Goal: Book appointment/travel/reservation

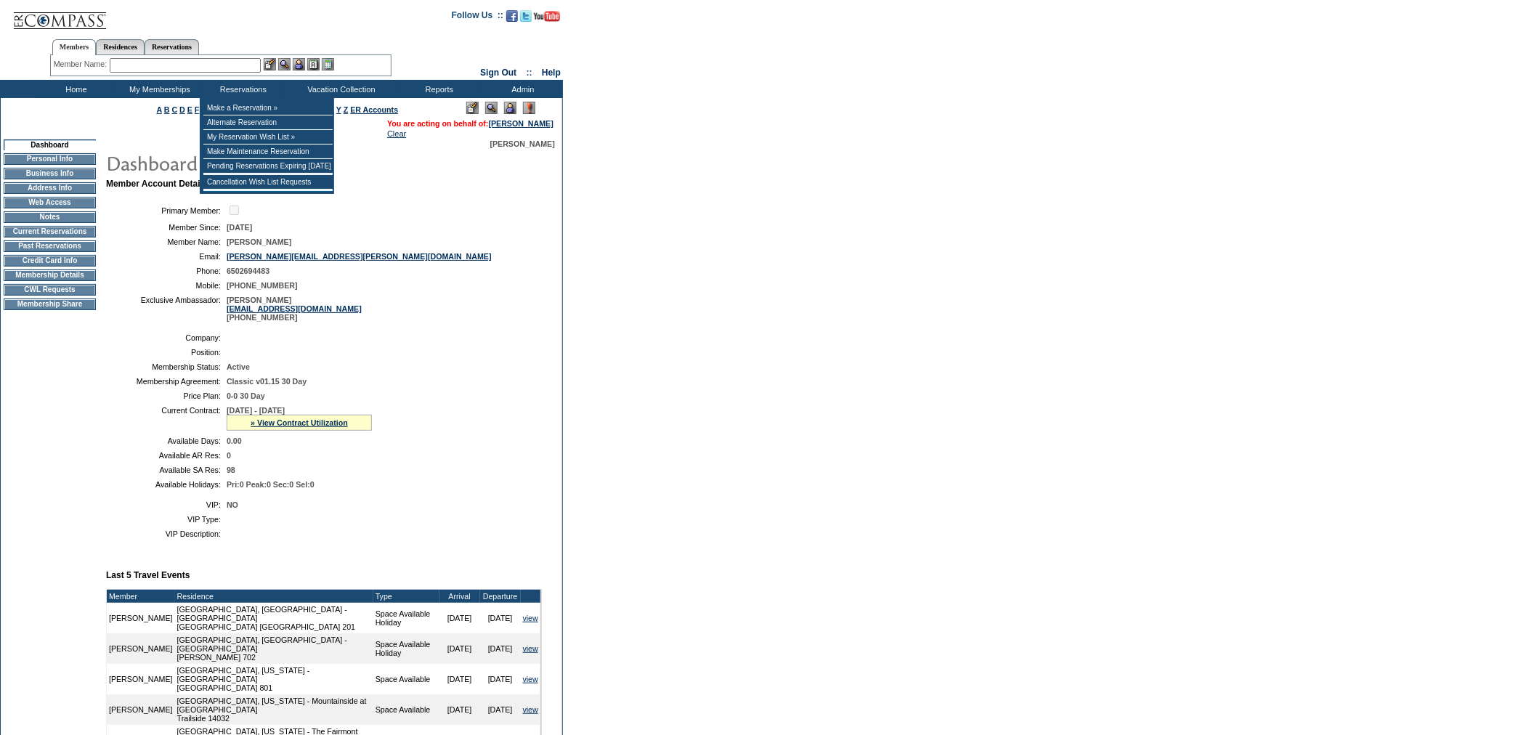
click at [198, 66] on input "text" at bounding box center [185, 65] width 151 height 15
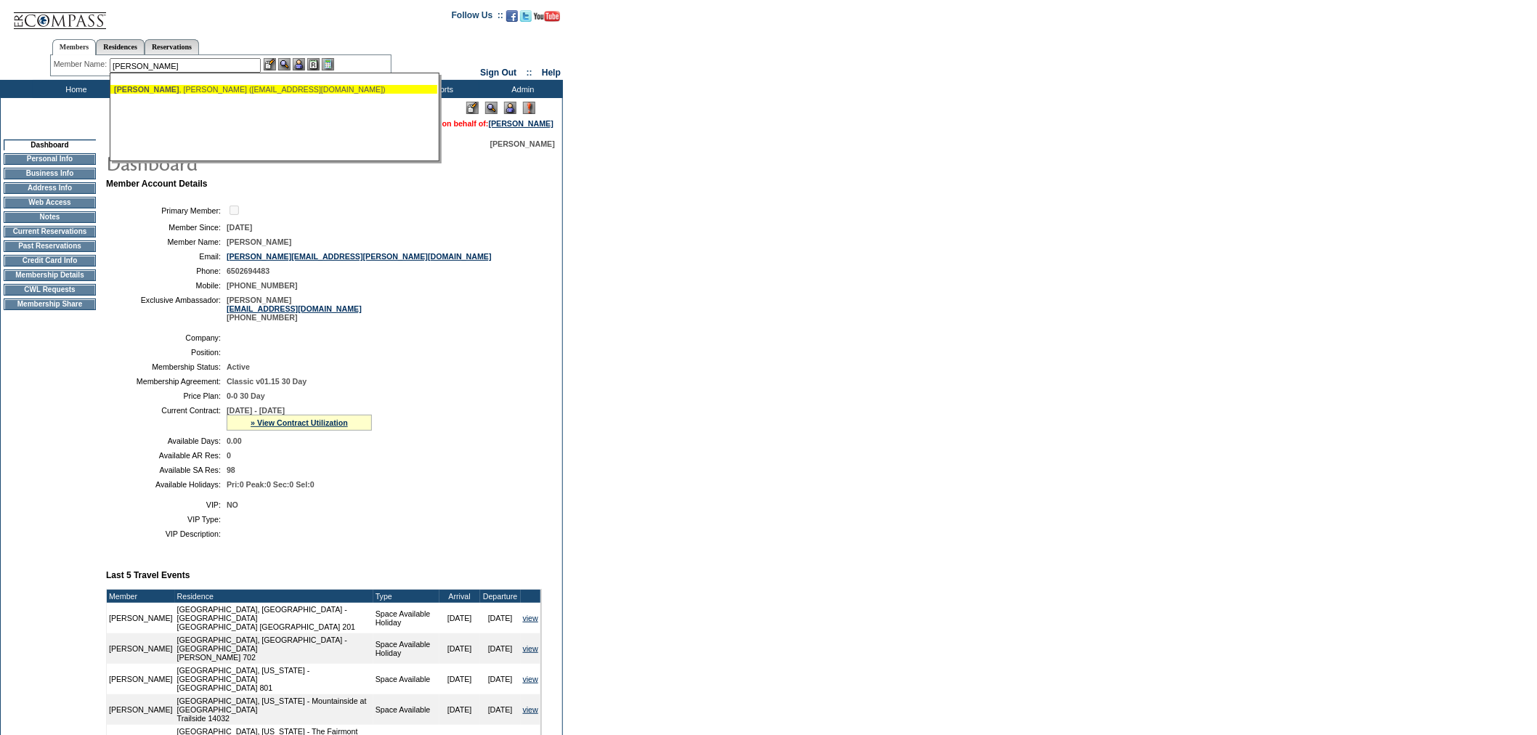
click at [242, 89] on div "Galstian , Noelle (ngalstian@gmail.com)" at bounding box center [274, 89] width 320 height 9
type input "Galstian, Noelle (ngalstian@gmail.com)"
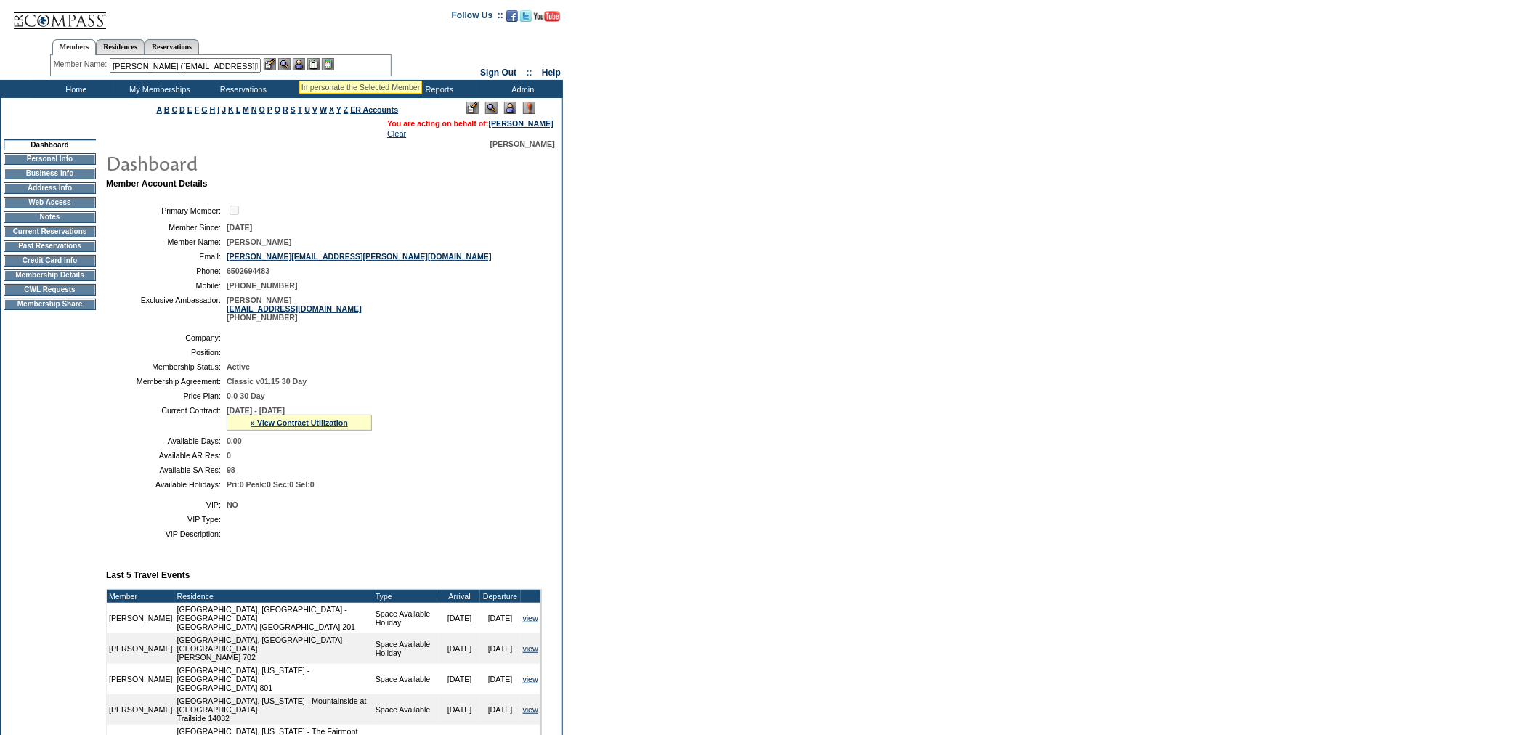
click at [299, 62] on img at bounding box center [299, 64] width 12 height 12
click at [302, 102] on td "Residence Collection" at bounding box center [344, 108] width 114 height 15
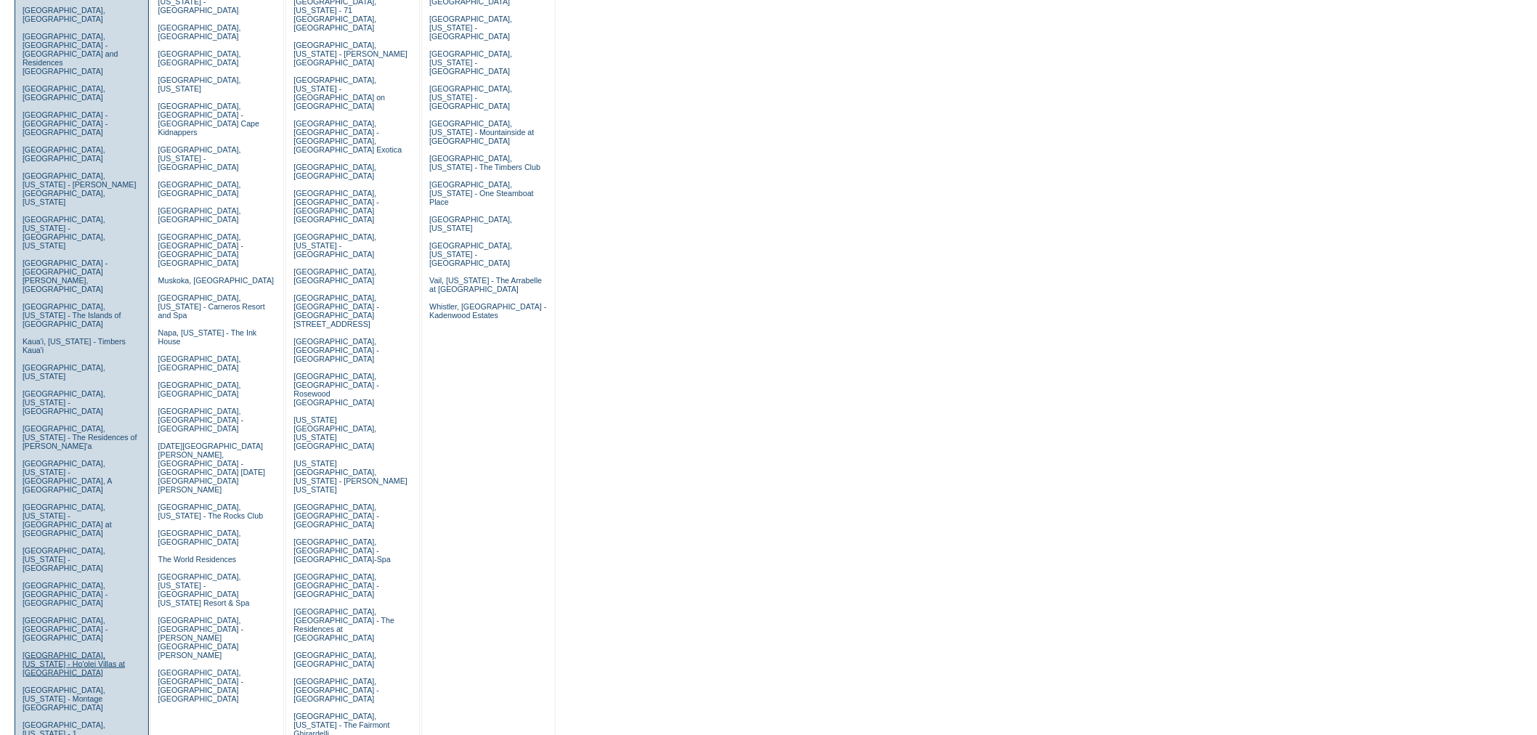
scroll to position [242, 0]
click at [59, 545] on link "Laguna Beach, California - Montage Laguna Beach" at bounding box center [64, 558] width 83 height 26
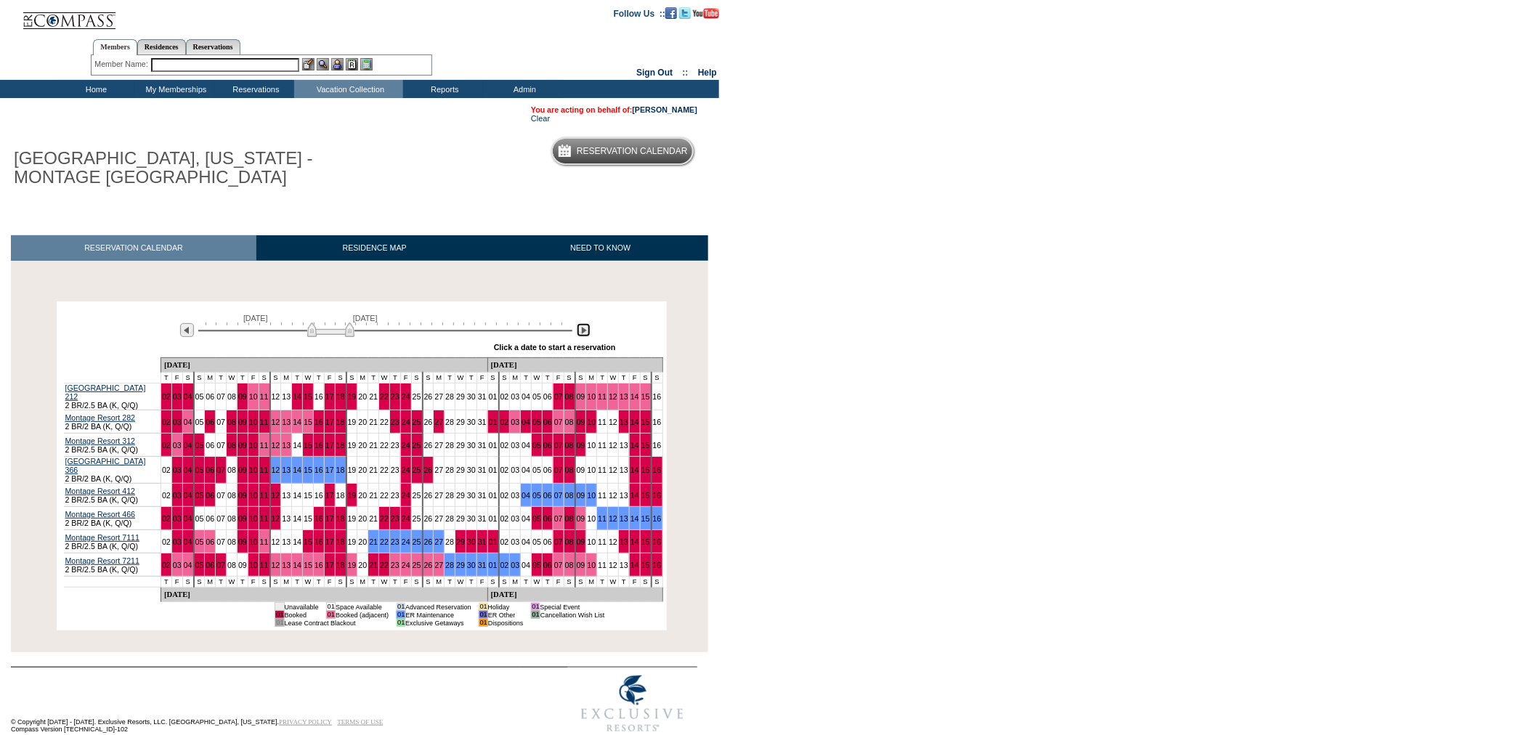
click at [583, 330] on img at bounding box center [584, 330] width 14 height 14
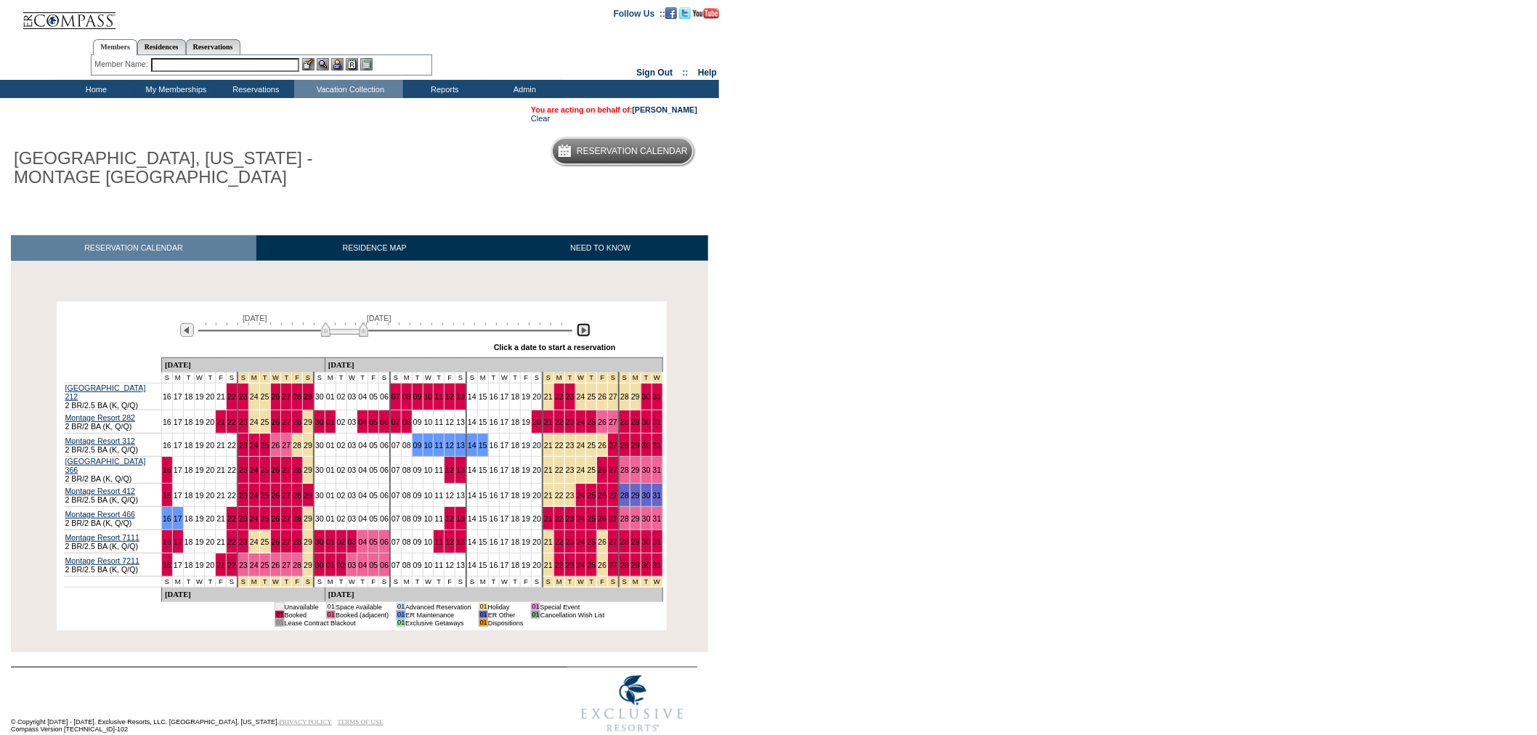
click at [583, 330] on img at bounding box center [584, 330] width 14 height 14
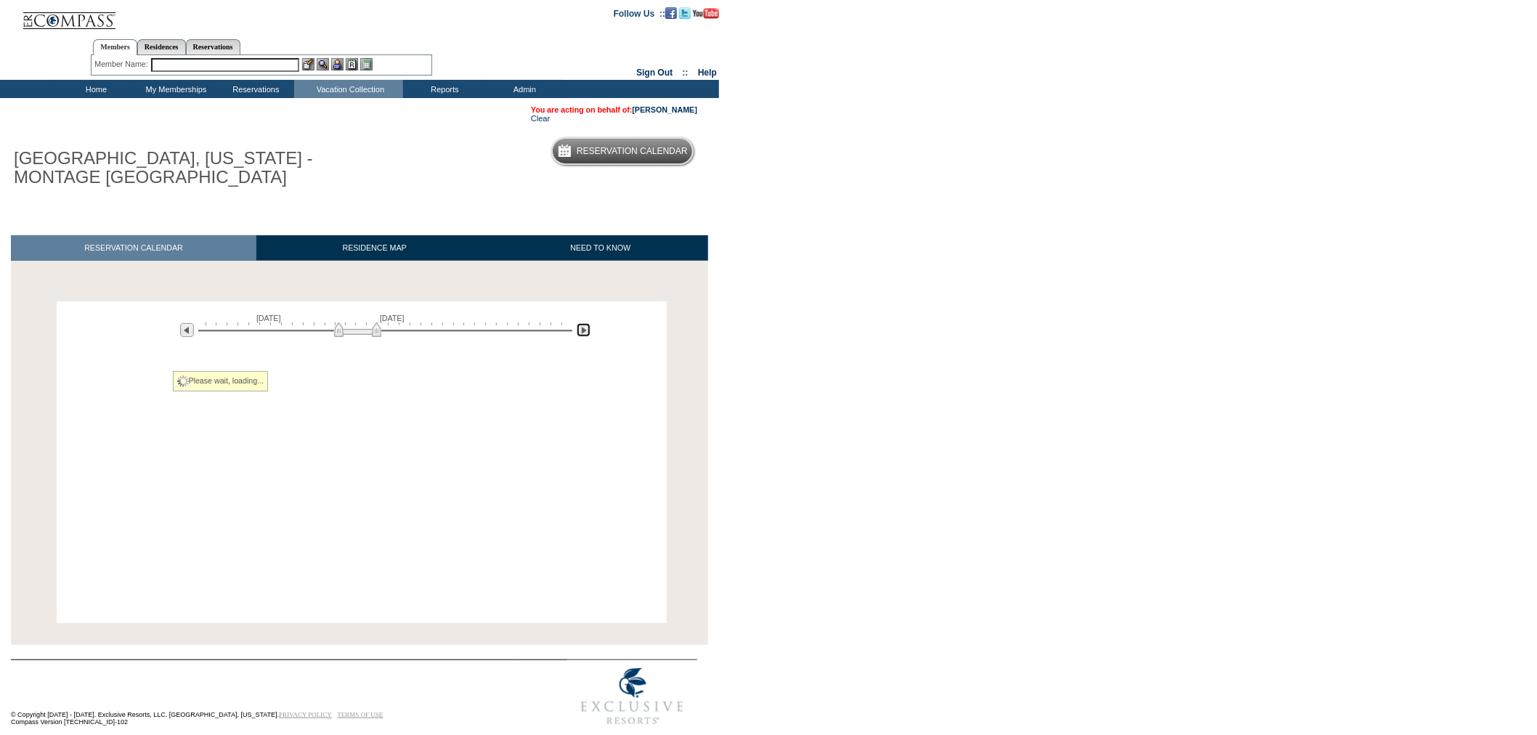
click at [583, 330] on img at bounding box center [584, 330] width 14 height 14
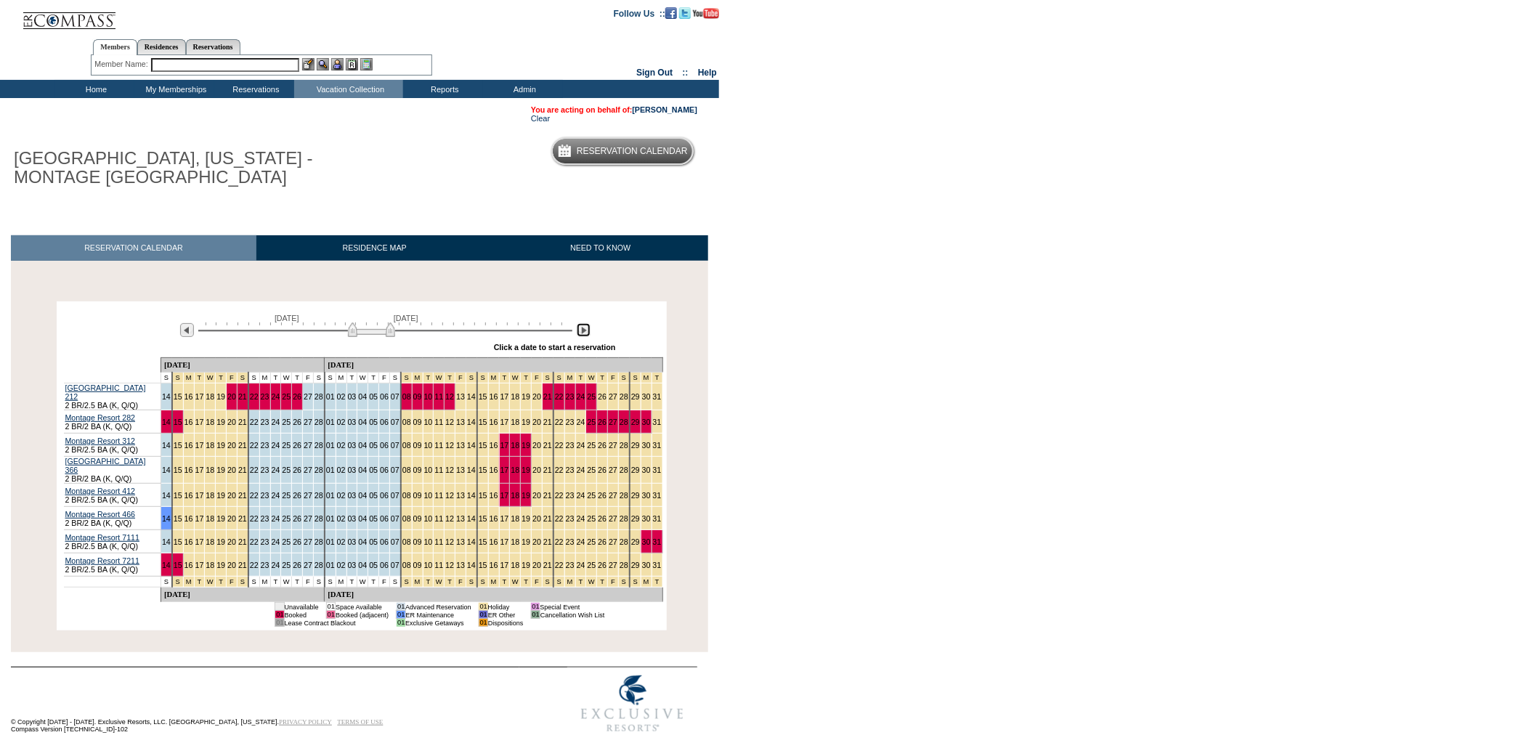
click at [583, 330] on img at bounding box center [584, 330] width 14 height 14
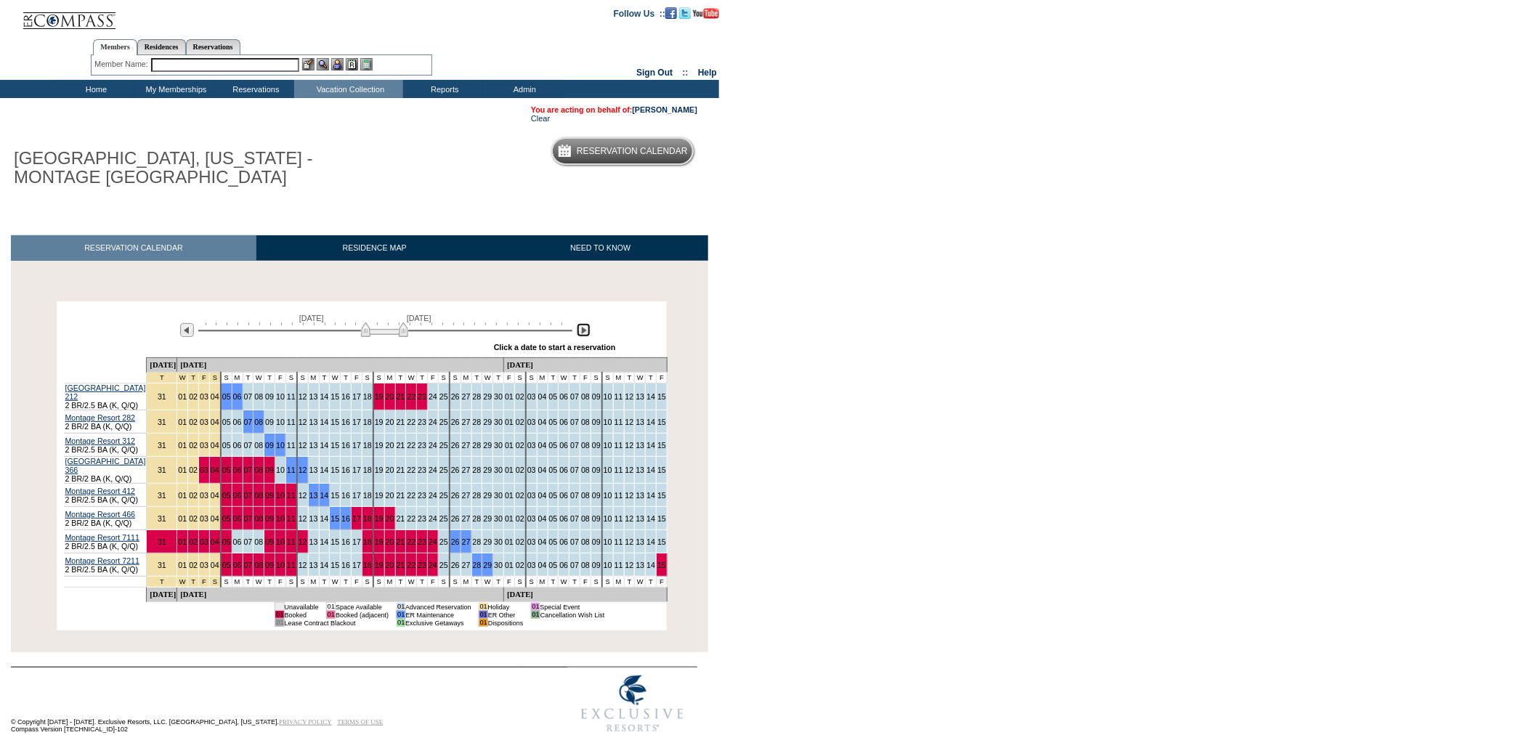
click at [583, 330] on img at bounding box center [584, 330] width 14 height 14
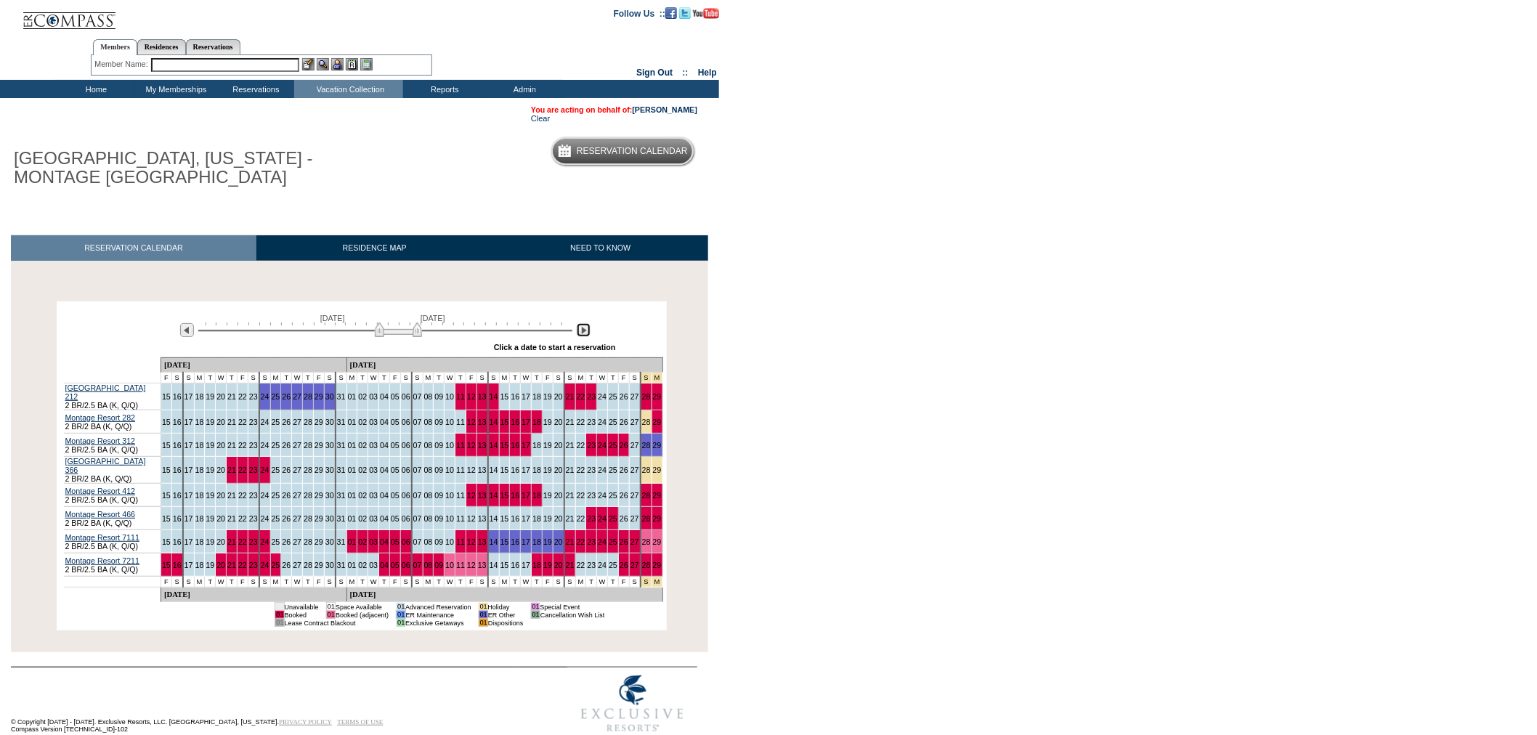
click at [583, 330] on img at bounding box center [584, 330] width 14 height 14
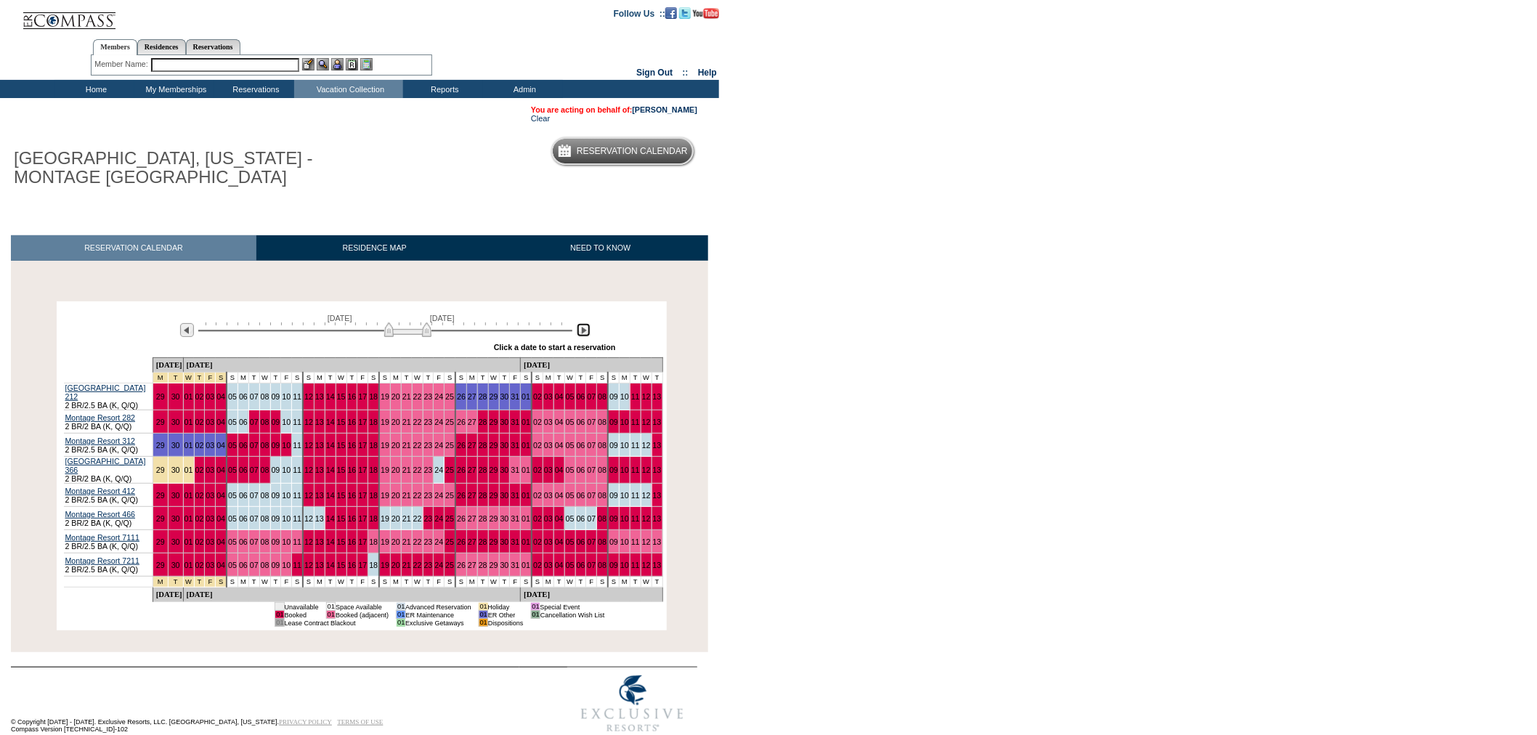
click at [407, 337] on img at bounding box center [407, 329] width 47 height 15
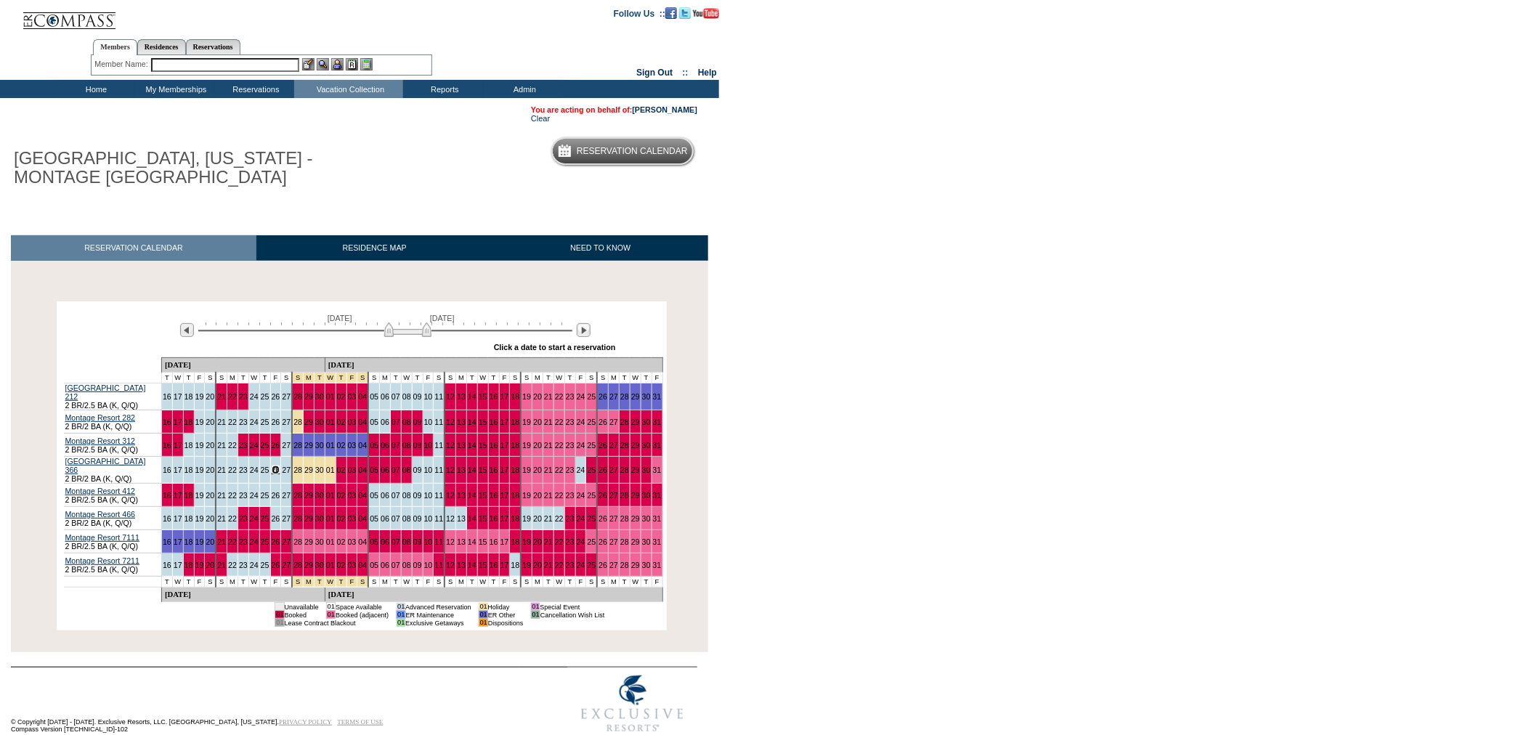
click at [272, 471] on link "26" at bounding box center [276, 470] width 9 height 9
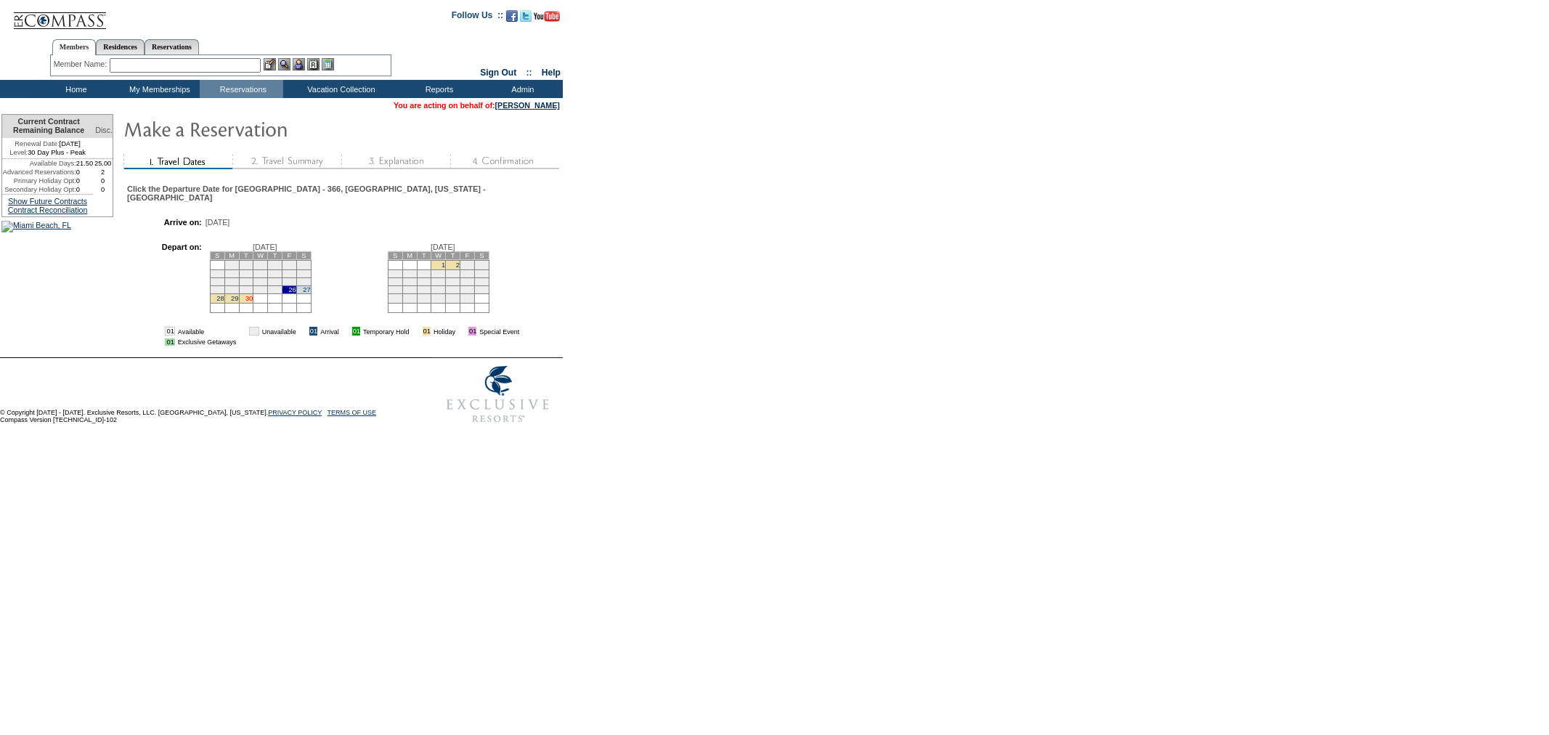
click at [253, 302] on link "30" at bounding box center [248, 298] width 7 height 7
